Goal: Complete application form

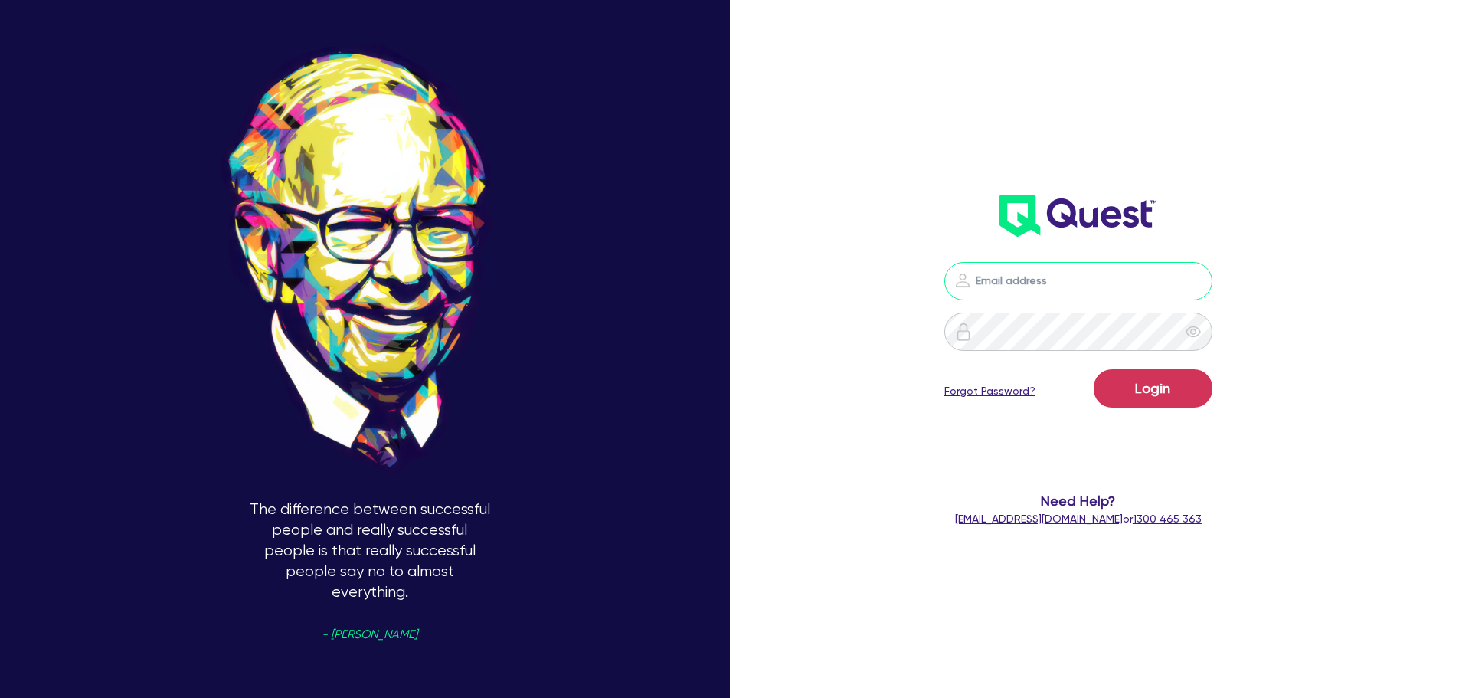
click at [1064, 276] on input "email" at bounding box center [1078, 281] width 268 height 38
type input "[PERSON_NAME][EMAIL_ADDRESS][DOMAIN_NAME]"
click at [1135, 385] on button "Login" at bounding box center [1153, 388] width 119 height 38
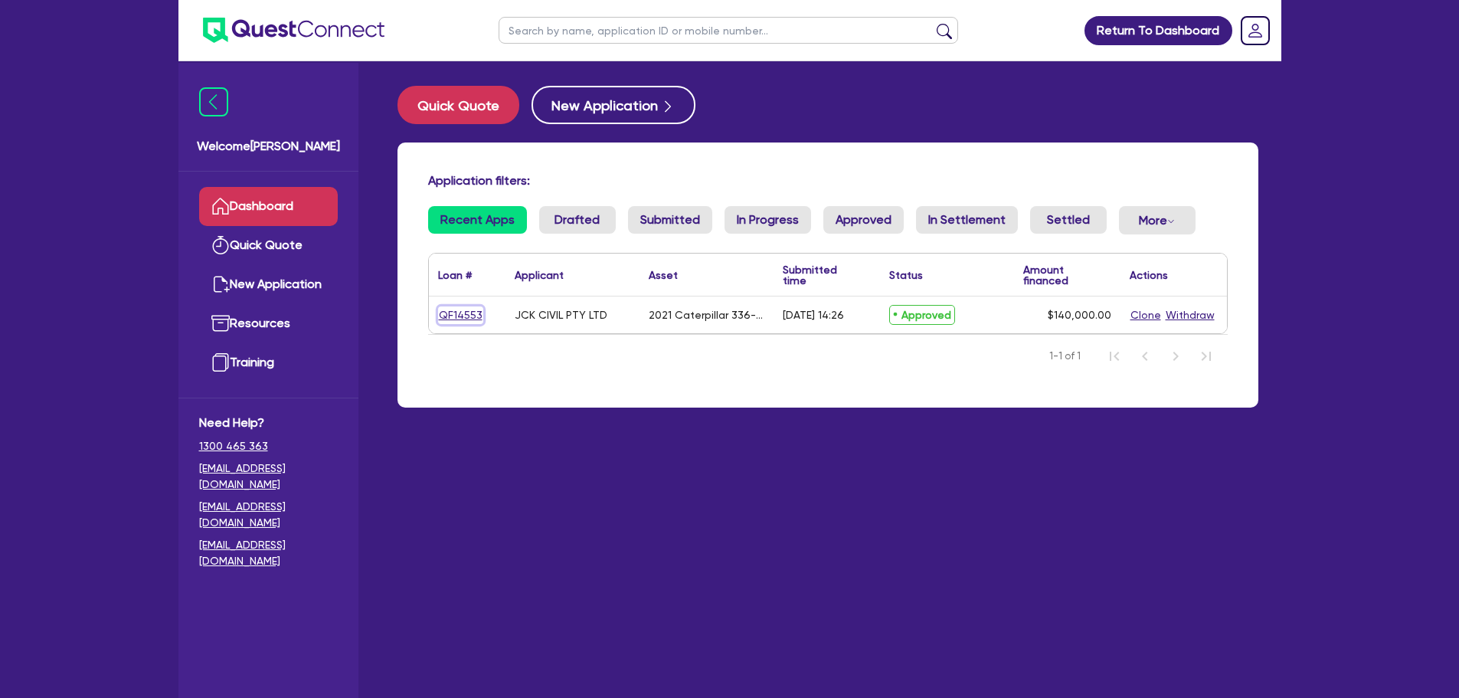
click at [456, 320] on link "QF14553" at bounding box center [460, 315] width 45 height 18
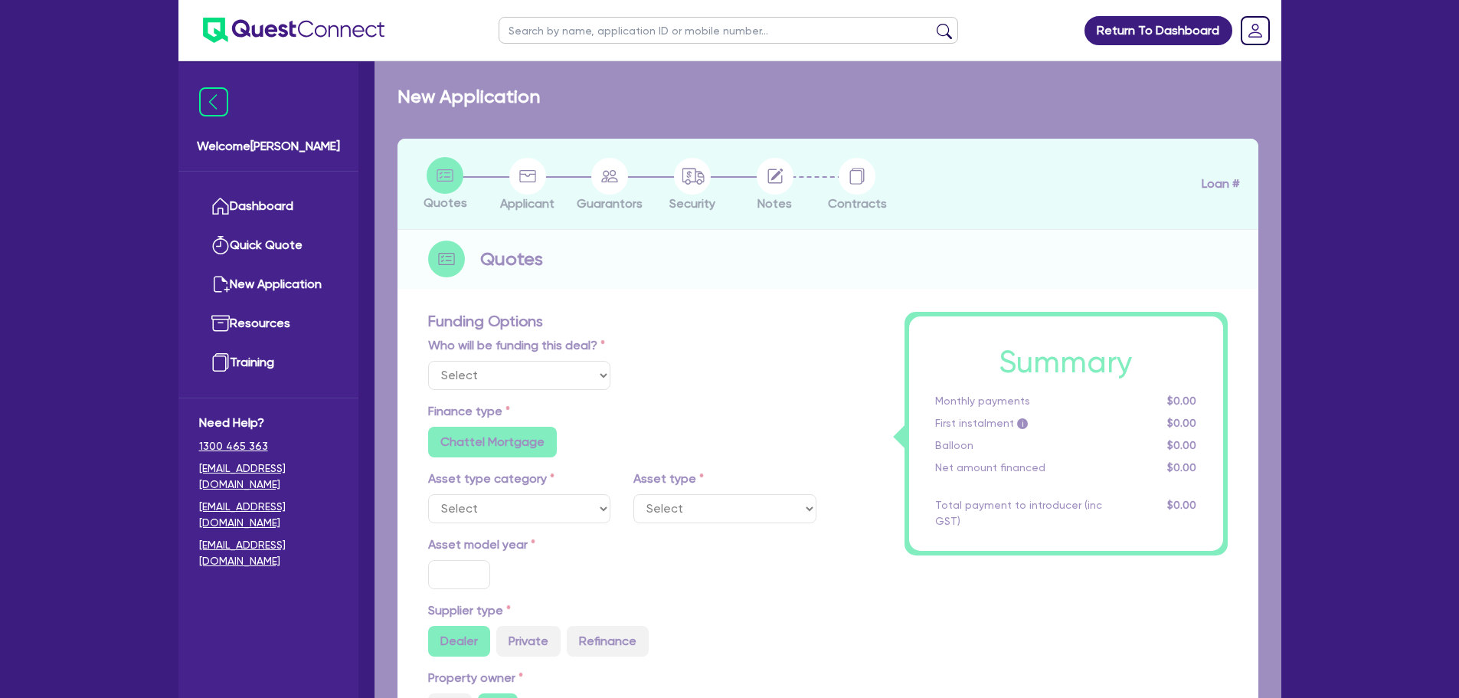
select select "Quest Finance - Own Book"
select select "PRIMARY_ASSETS"
type input "2021"
type input "264,000"
type input "124,000"
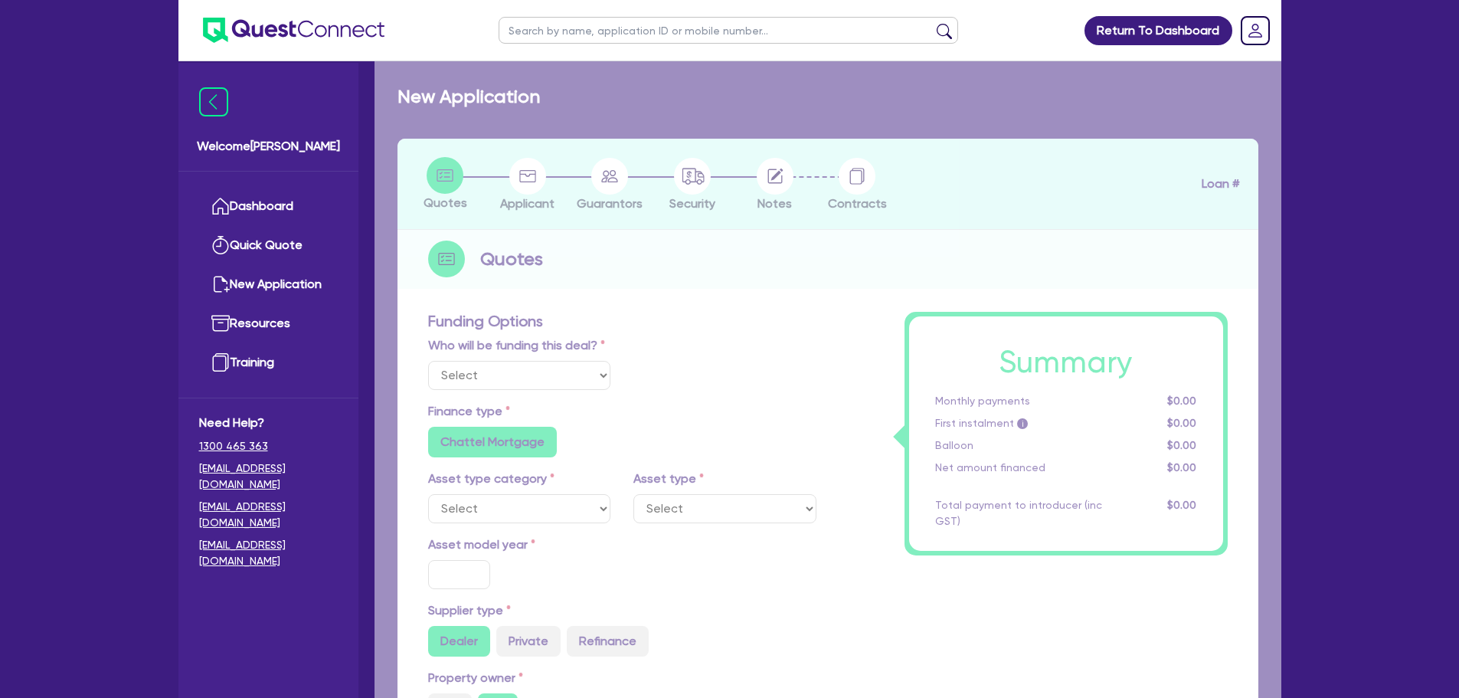
type input "30"
type input "79,200"
type input "7"
type input "9,800"
type input "17.95"
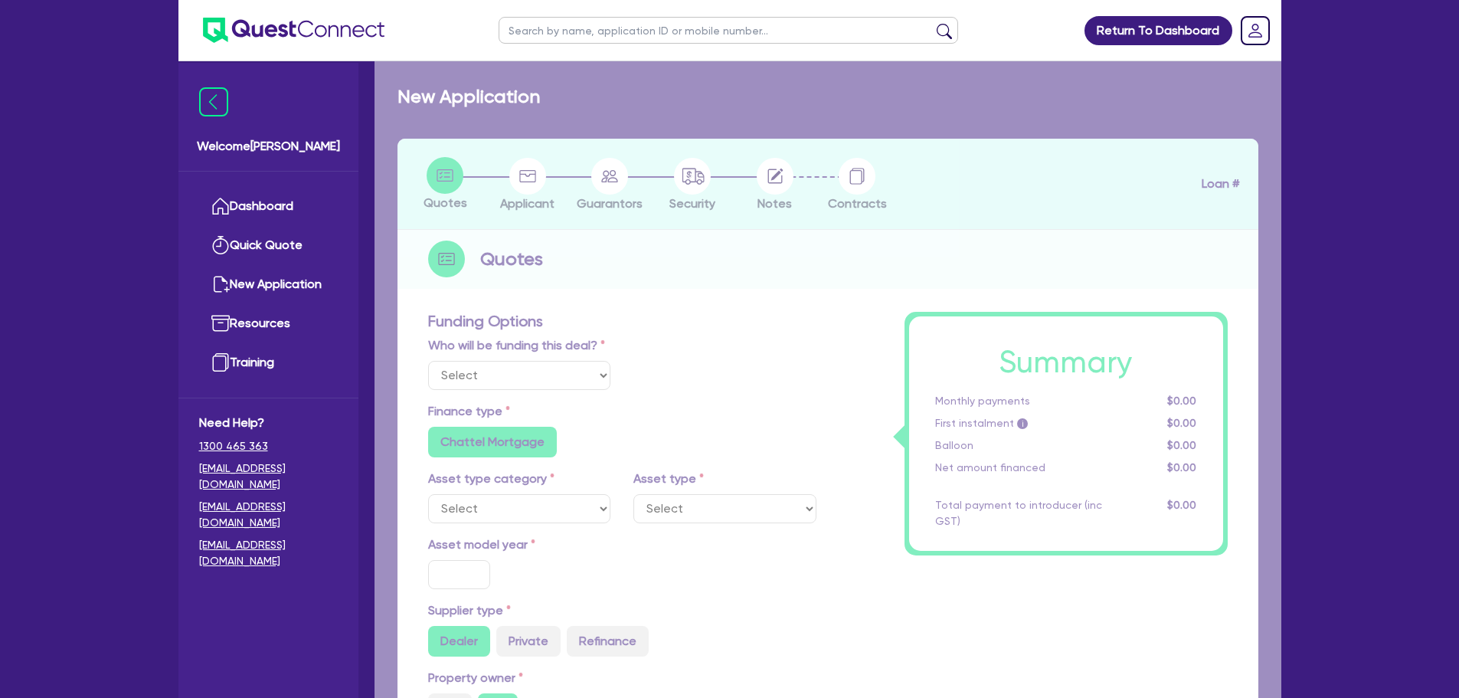
type input "900"
select select "YELLOW_GOODS_AND_EXCAVATORS"
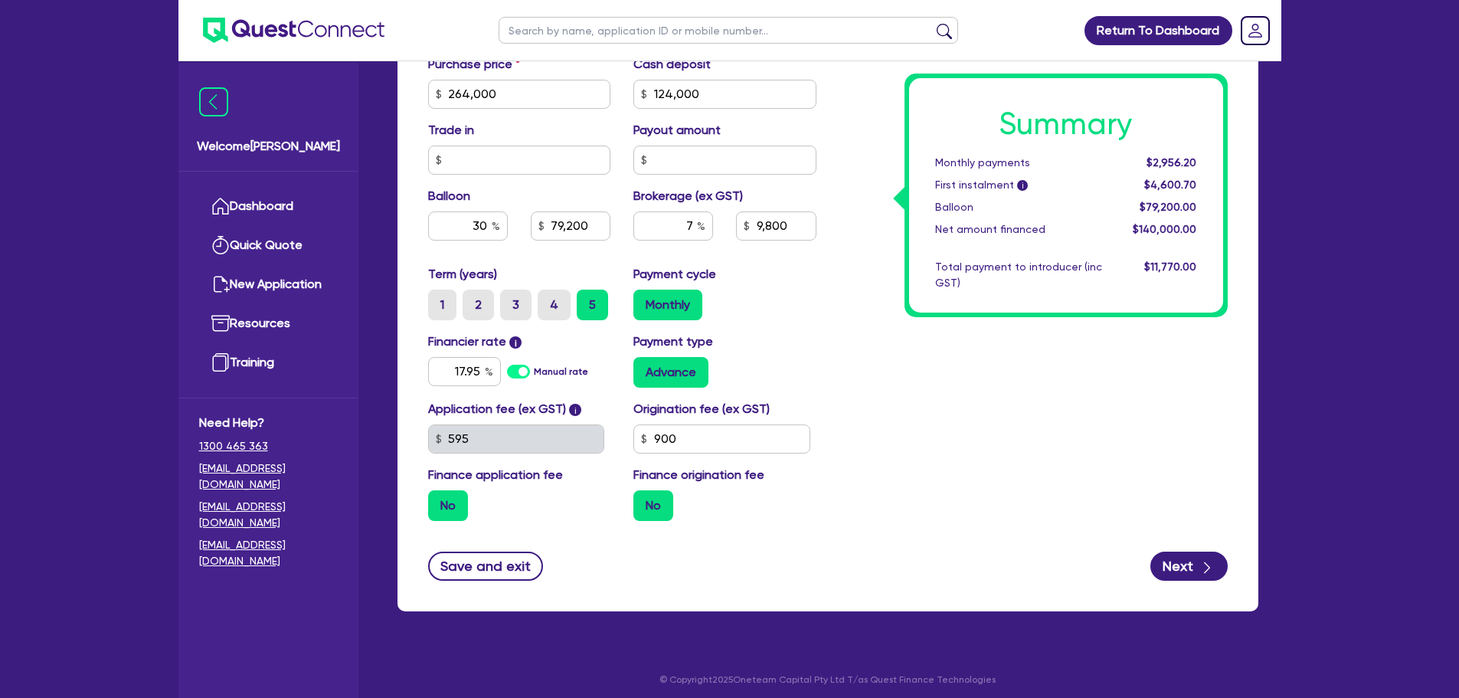
scroll to position [689, 0]
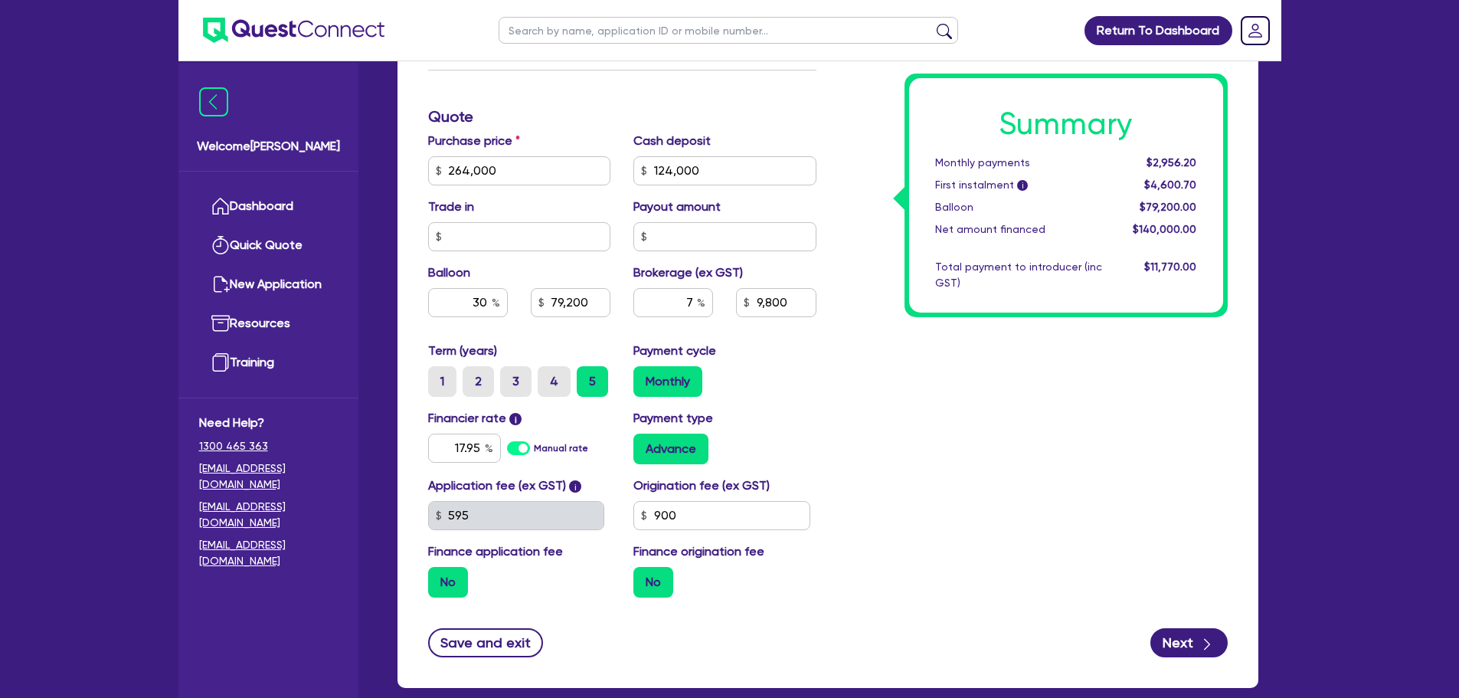
click at [1246, 434] on div "Funding Options Who will be funding this deal? Select I will fund 100% I will c…" at bounding box center [827, 151] width 861 height 1071
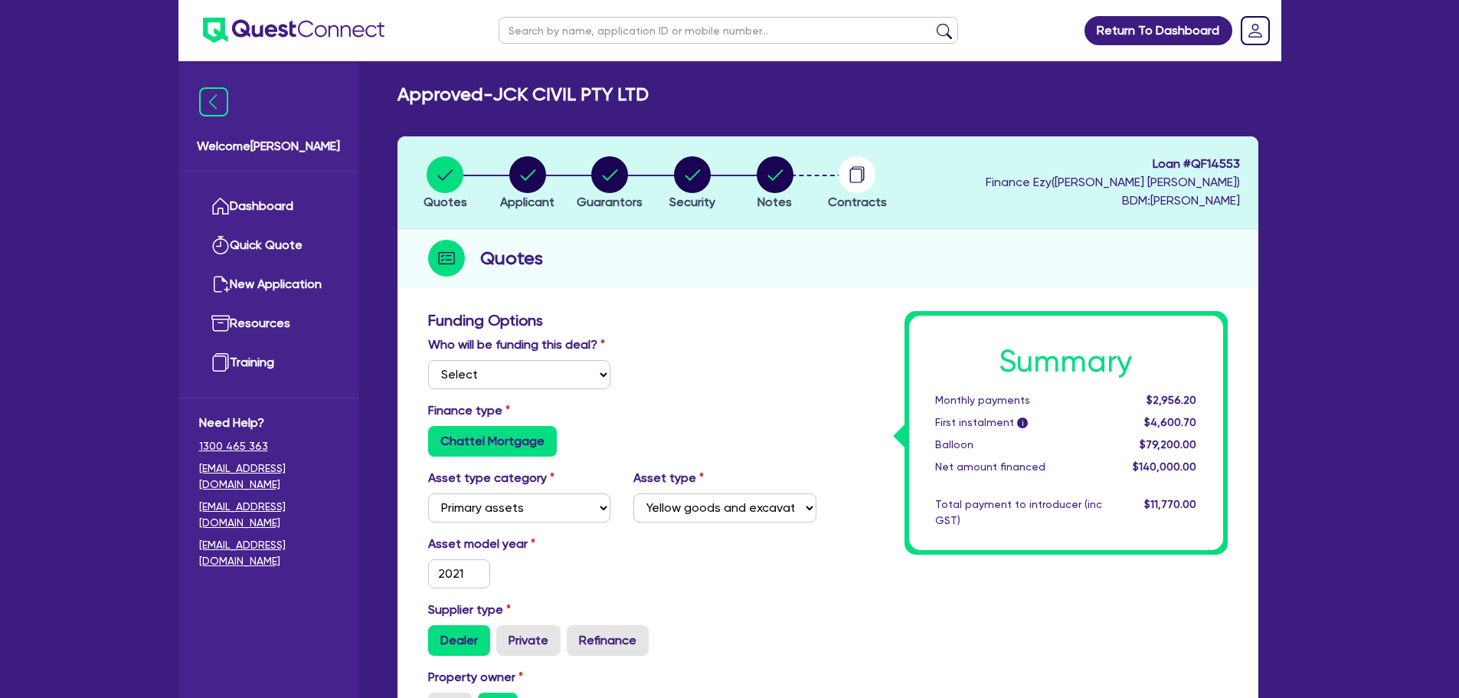
scroll to position [0, 0]
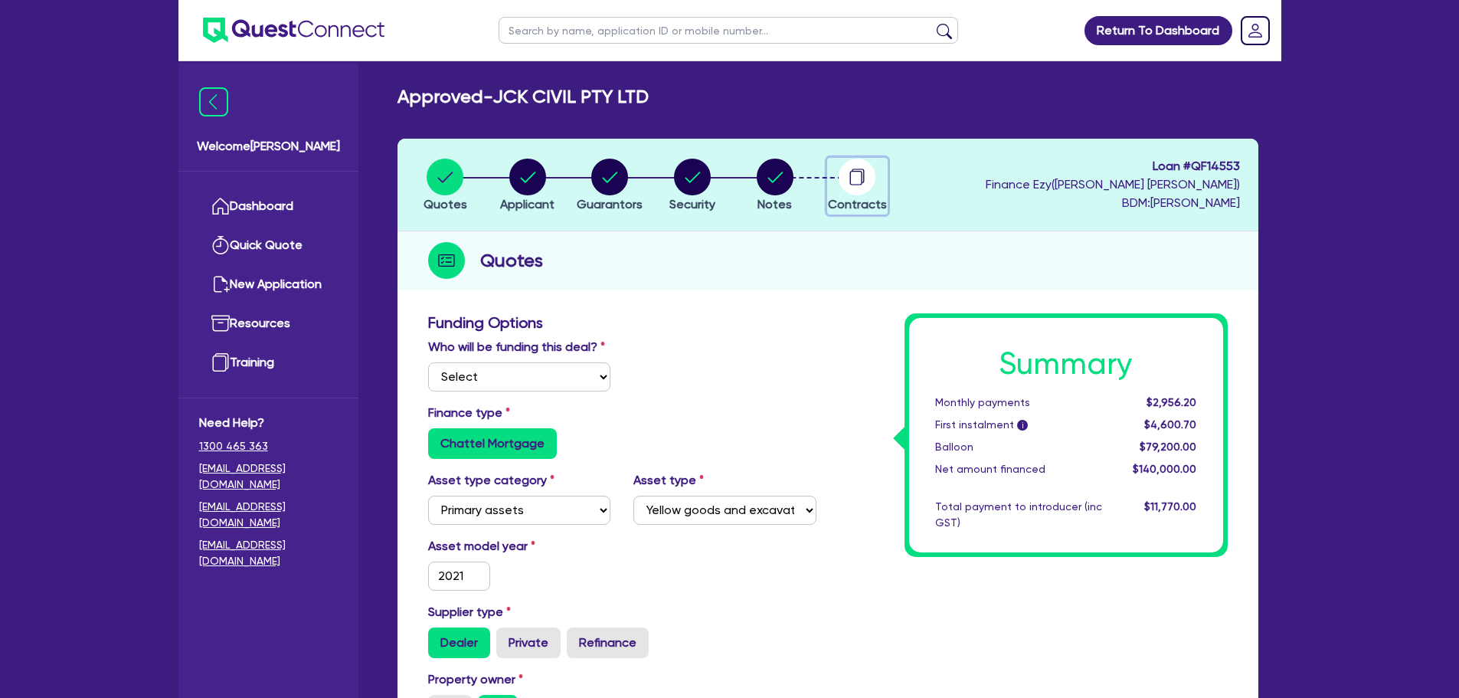
click at [865, 179] on circle "button" at bounding box center [857, 177] width 37 height 37
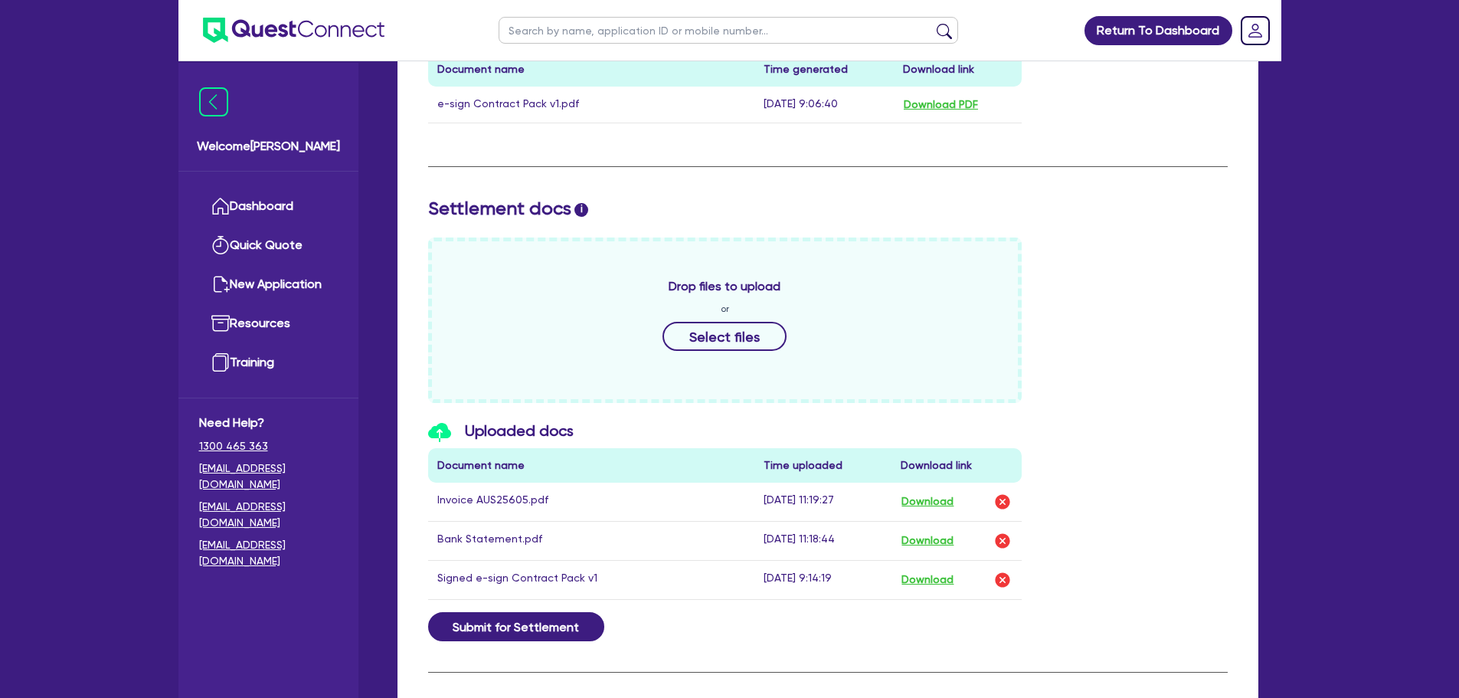
scroll to position [498, 0]
